Goal: Entertainment & Leisure: Consume media (video, audio)

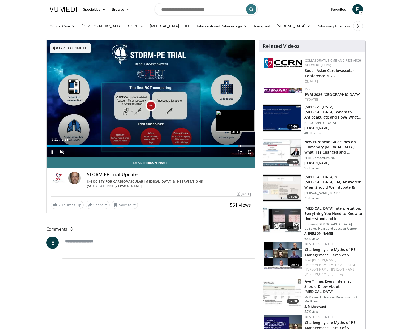
click at [240, 145] on div "Progress Bar" at bounding box center [240, 146] width 1 height 2
click at [244, 145] on div "Progress Bar" at bounding box center [244, 146] width 1 height 2
click at [248, 145] on div "Progress Bar" at bounding box center [248, 146] width 1 height 2
click at [251, 145] on div "Progress Bar" at bounding box center [251, 146] width 1 height 2
